Goal: Task Accomplishment & Management: Manage account settings

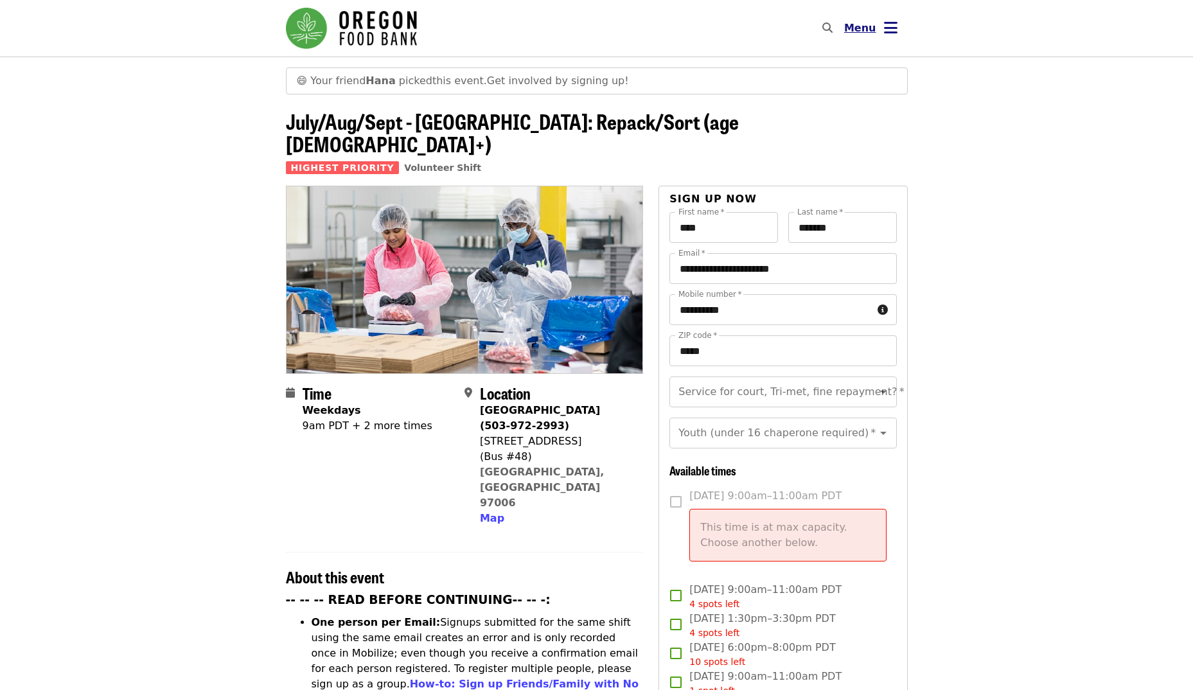
click at [859, 22] on span "Menu" at bounding box center [860, 28] width 32 height 12
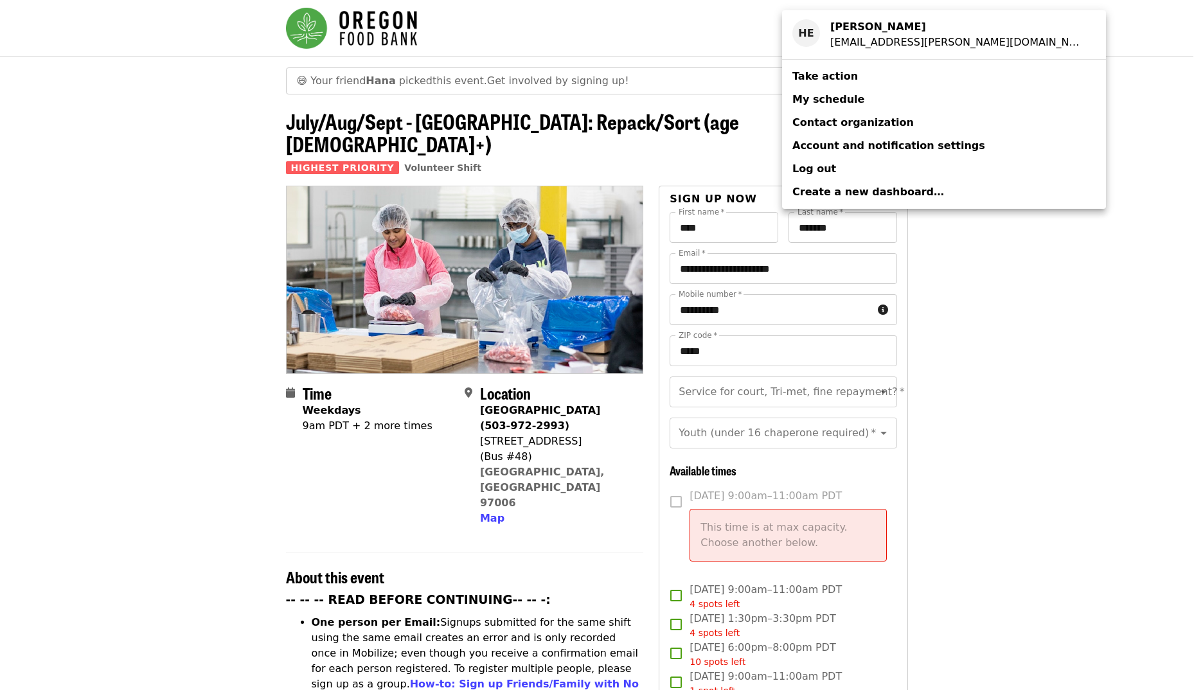
click at [838, 97] on span "My schedule" at bounding box center [828, 99] width 72 height 12
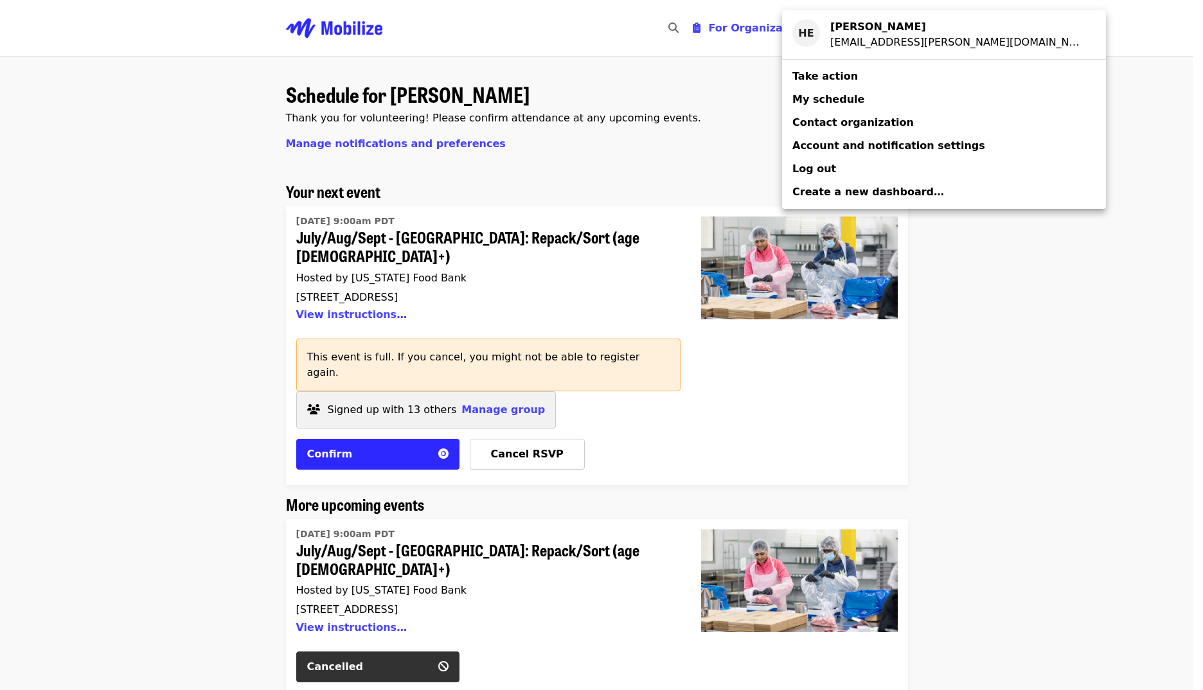
click at [334, 301] on div "Account menu" at bounding box center [601, 345] width 1203 height 690
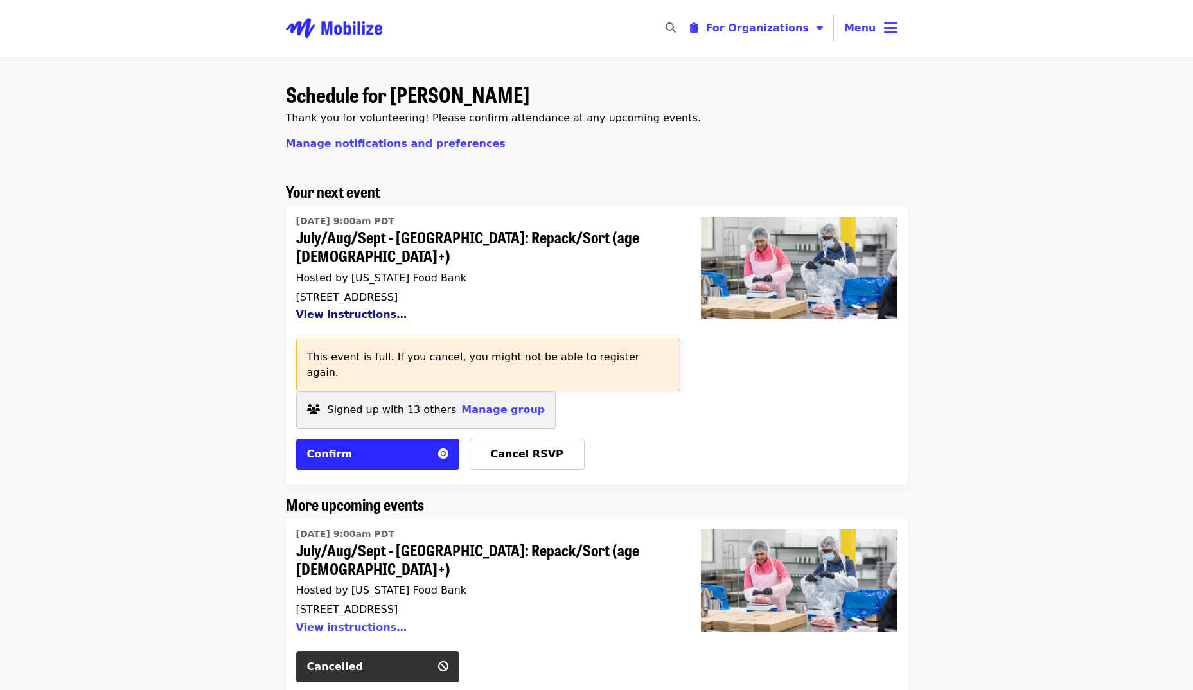
click at [341, 308] on button "View instructions…" at bounding box center [351, 314] width 111 height 12
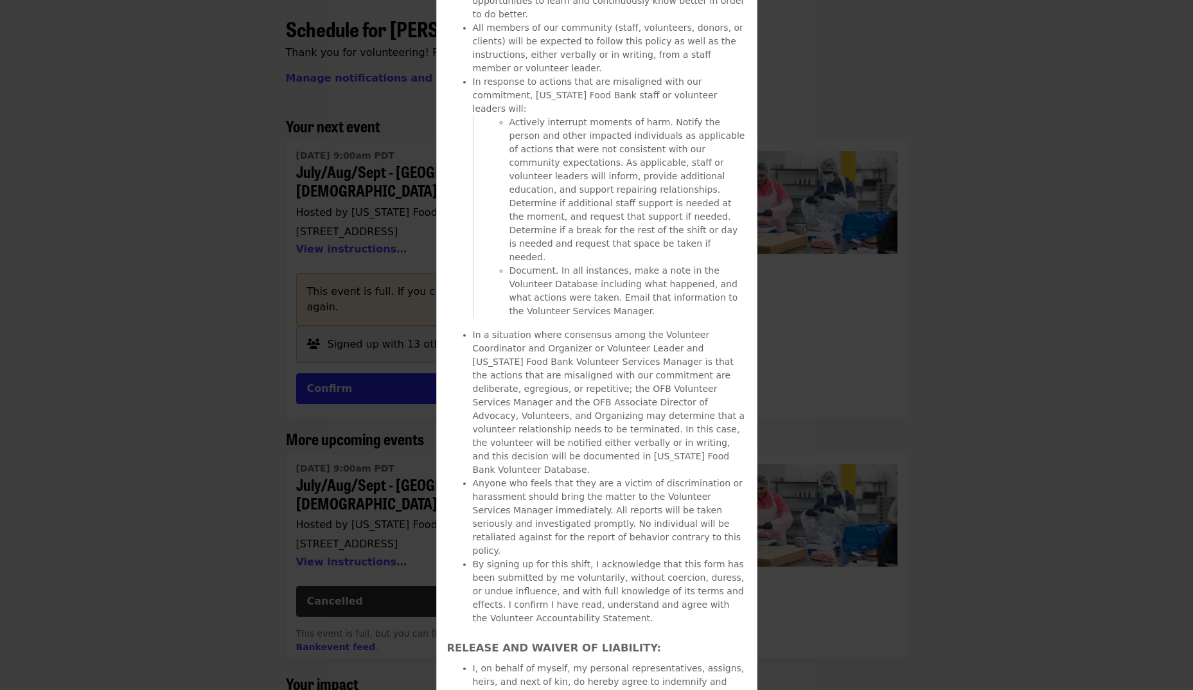
scroll to position [66, 0]
click at [790, 378] on div "Details July/Aug/Sept - [GEOGRAPHIC_DATA]: Repack/Sort (age [DEMOGRAPHIC_DATA]+…" at bounding box center [596, 345] width 1193 height 690
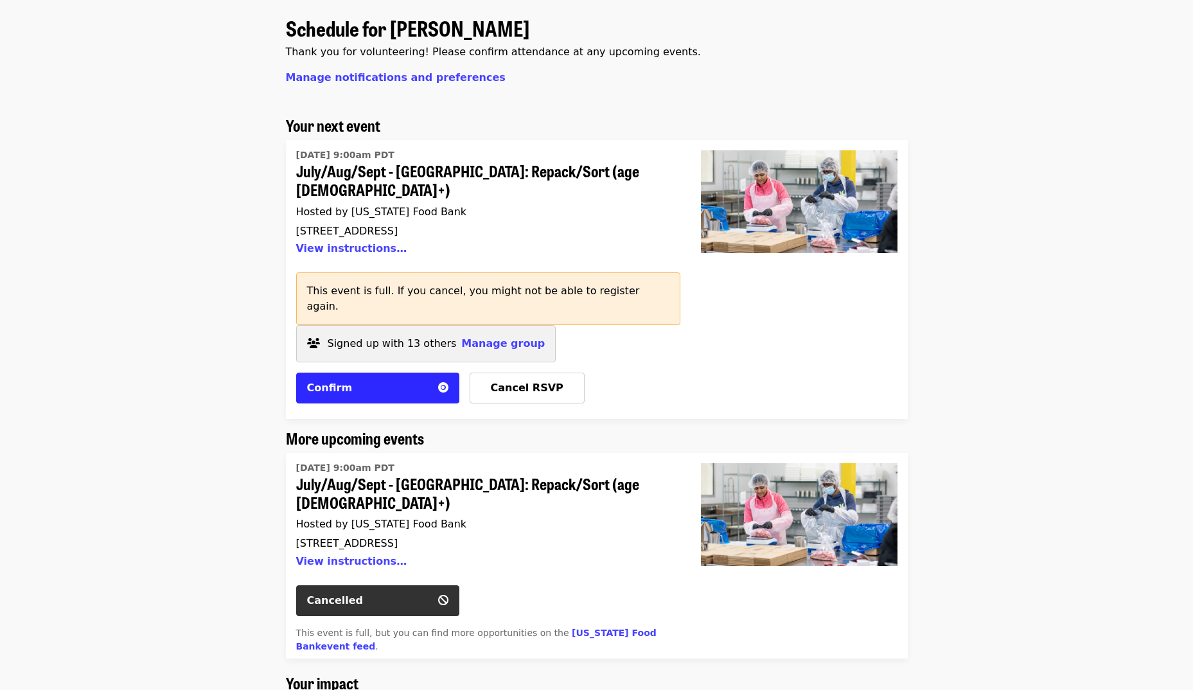
click at [460, 170] on span "July/Aug/Sept - [GEOGRAPHIC_DATA]: Repack/Sort (age [DEMOGRAPHIC_DATA]+)" at bounding box center [483, 180] width 374 height 37
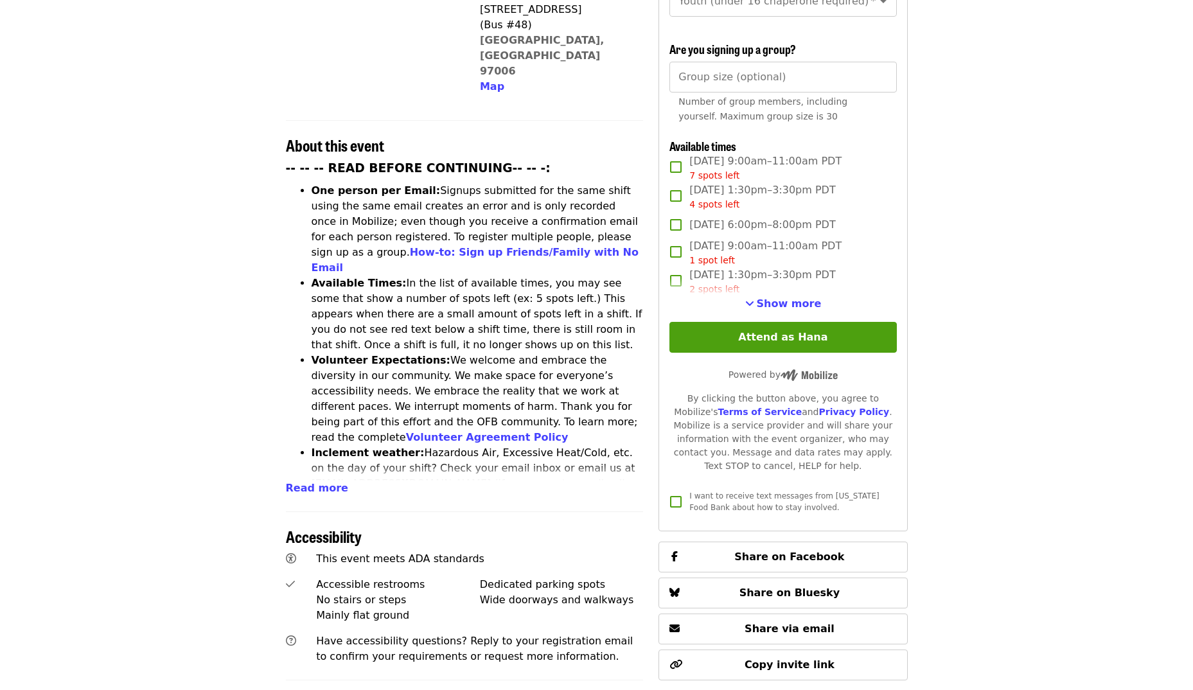
scroll to position [388, 0]
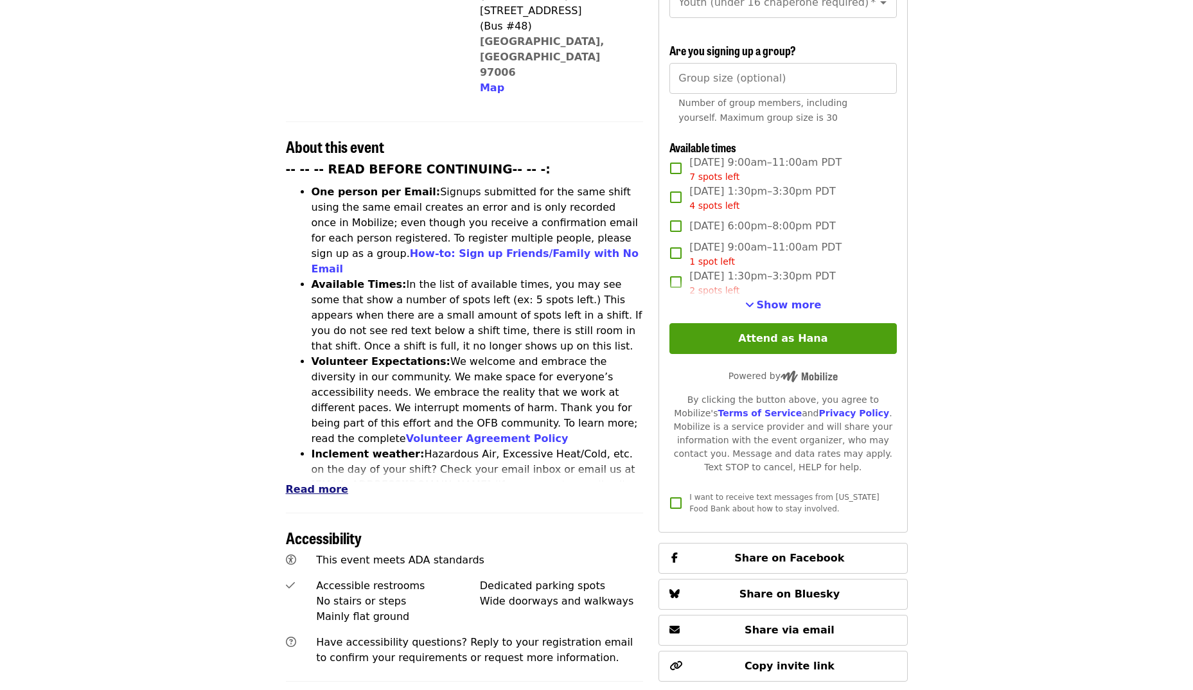
click at [326, 483] on span "Read more" at bounding box center [317, 489] width 62 height 12
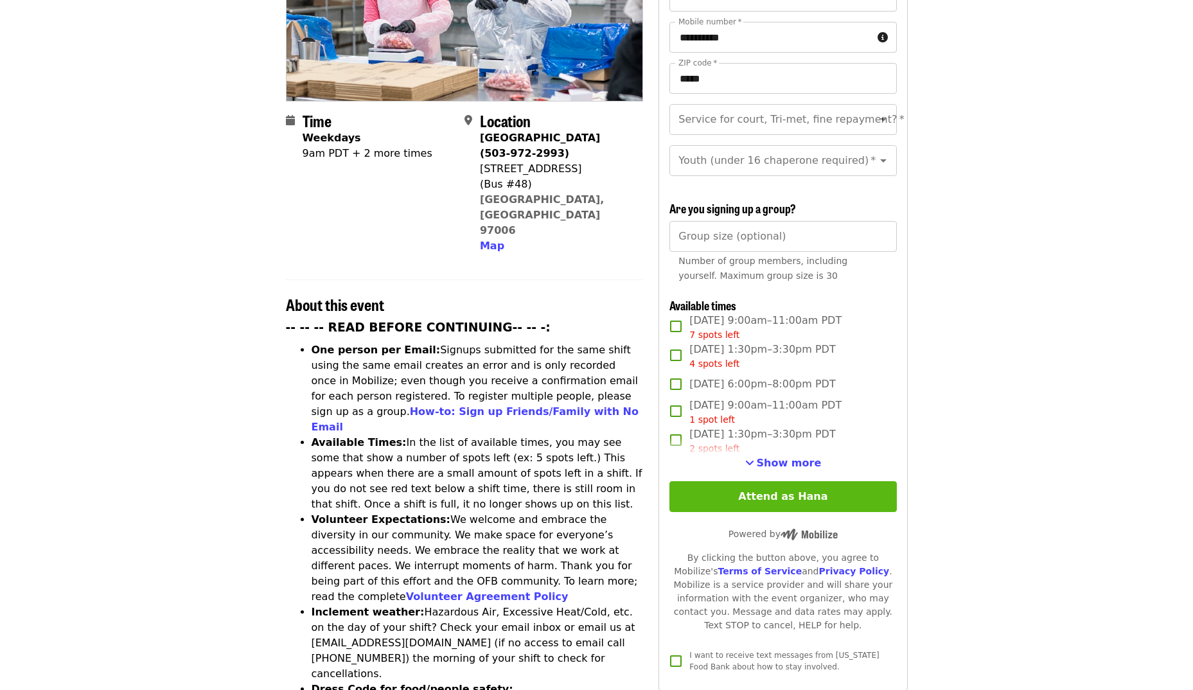
scroll to position [257, 0]
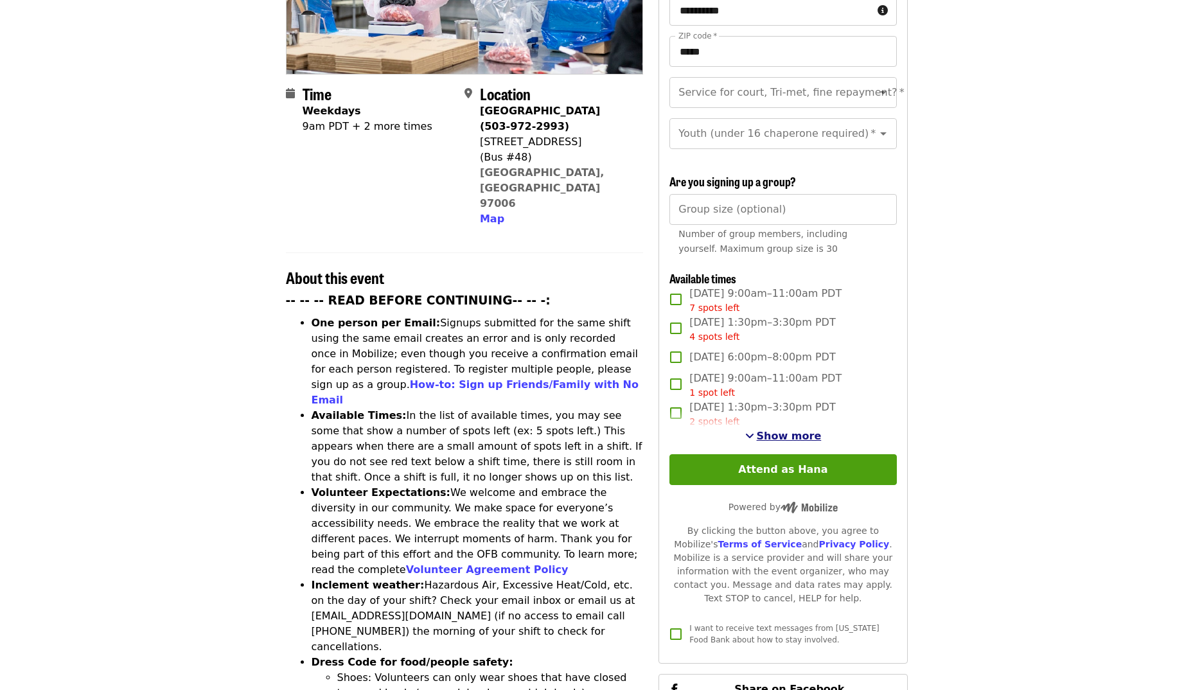
click at [768, 430] on span "Show more" at bounding box center [789, 436] width 65 height 12
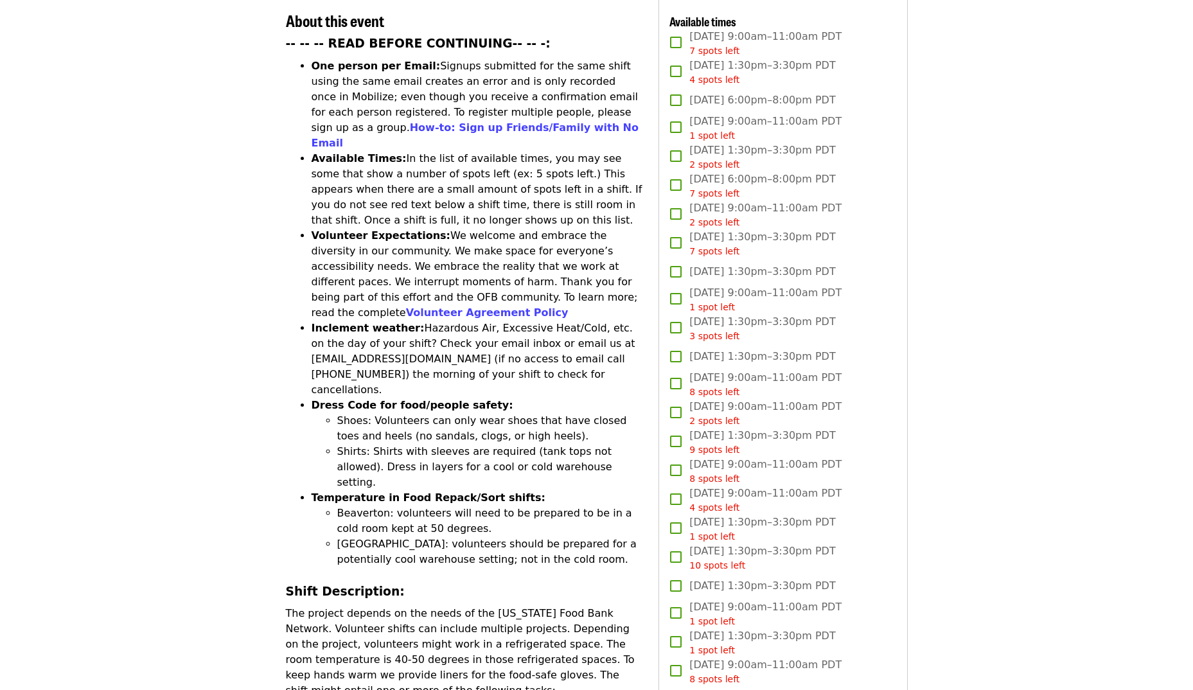
scroll to position [578, 0]
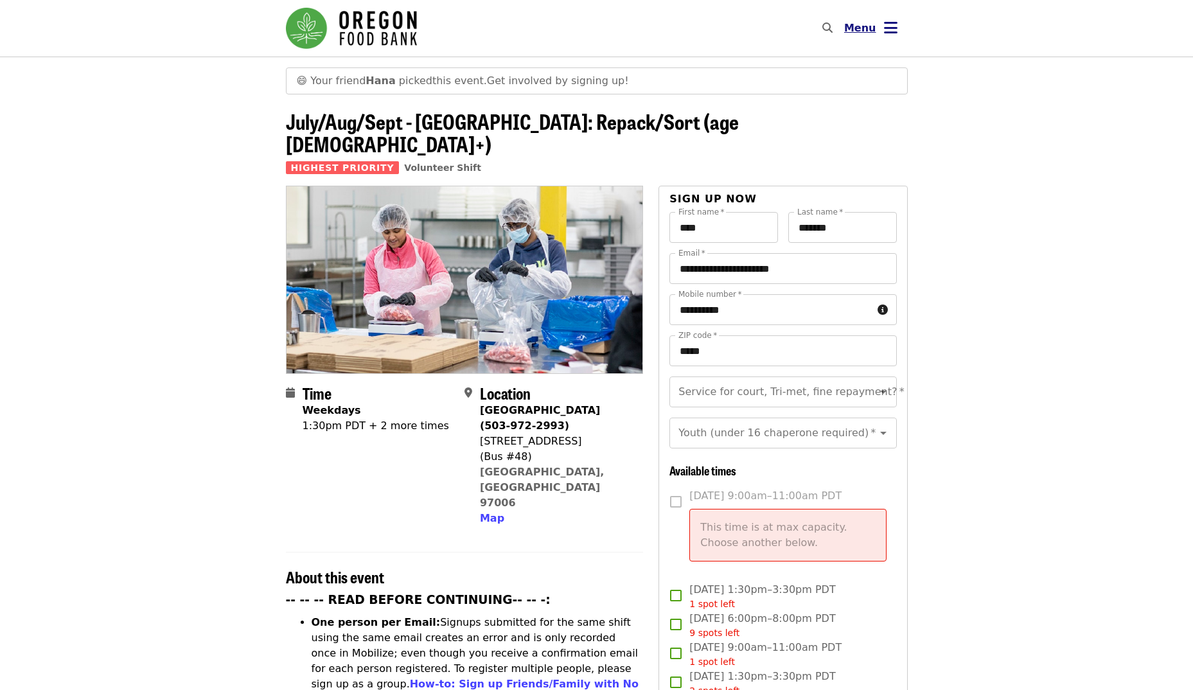
click at [872, 25] on span "Menu" at bounding box center [860, 28] width 32 height 12
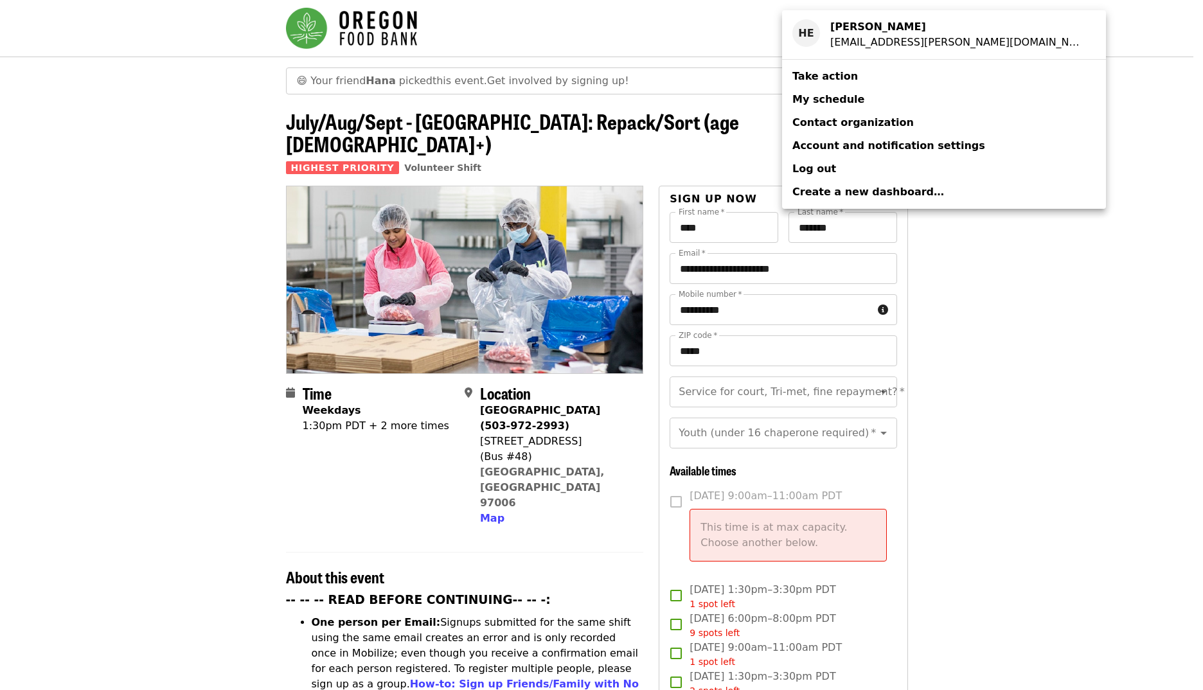
click at [844, 98] on span "My schedule" at bounding box center [828, 99] width 72 height 12
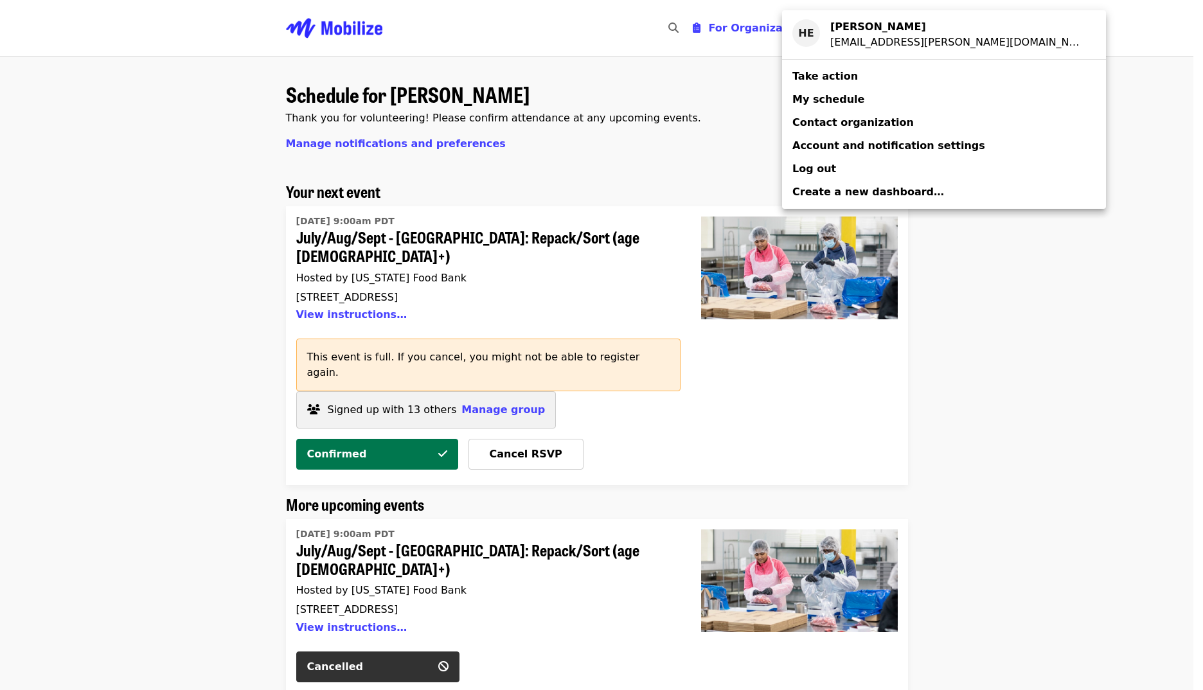
click at [930, 412] on div "Account menu" at bounding box center [601, 345] width 1203 height 690
